Goal: Check status: Check status

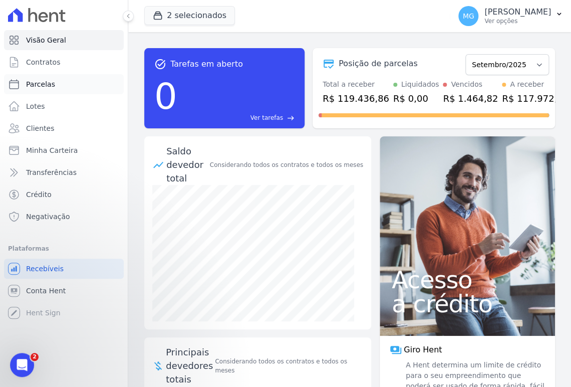
click at [46, 85] on span "Parcelas" at bounding box center [40, 84] width 29 height 10
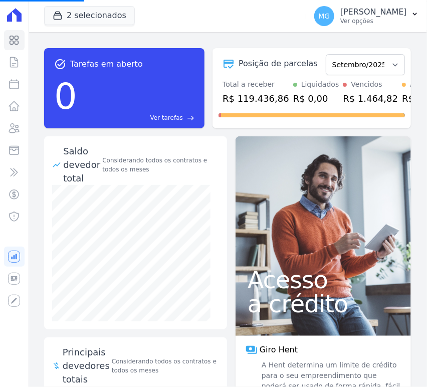
select select
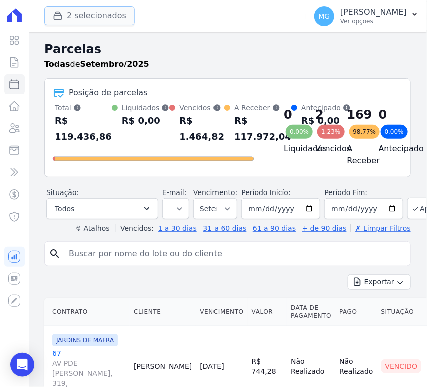
click at [92, 12] on button "2 selecionados" at bounding box center [89, 15] width 91 height 19
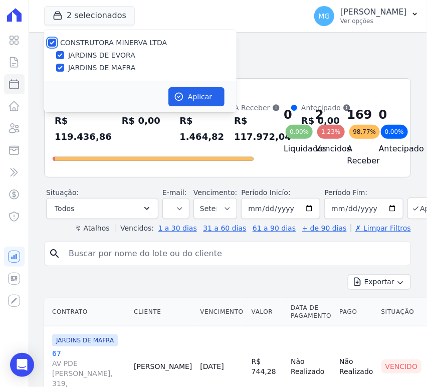
click at [51, 42] on input "CONSTRUTORA MINERVA LTDA" at bounding box center [52, 43] width 8 height 8
checkbox input "false"
click at [60, 68] on input "JARDINS DE MAFRA" at bounding box center [60, 68] width 8 height 8
checkbox input "true"
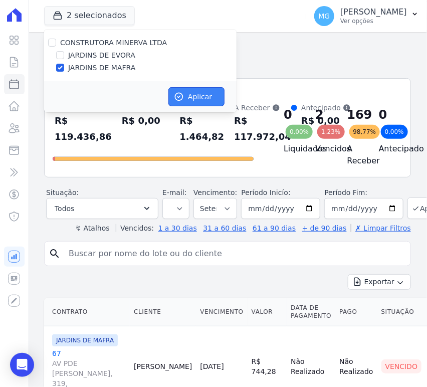
click at [204, 101] on button "Aplicar" at bounding box center [196, 96] width 56 height 19
select select
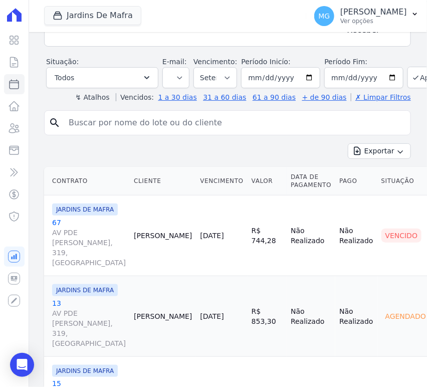
scroll to position [111, 0]
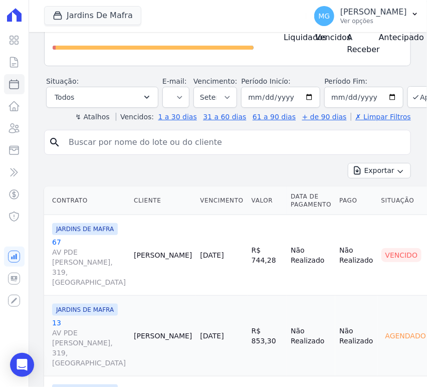
click at [134, 143] on input "search" at bounding box center [234, 142] width 343 height 20
type input "109"
select select
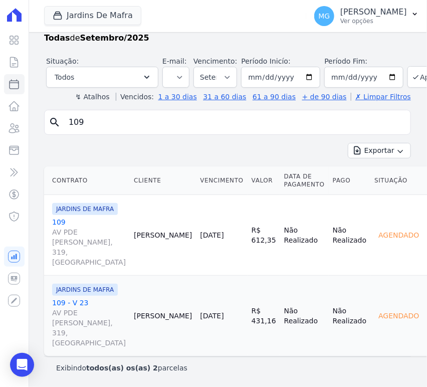
scroll to position [94, 0]
